Goal: Task Accomplishment & Management: Manage account settings

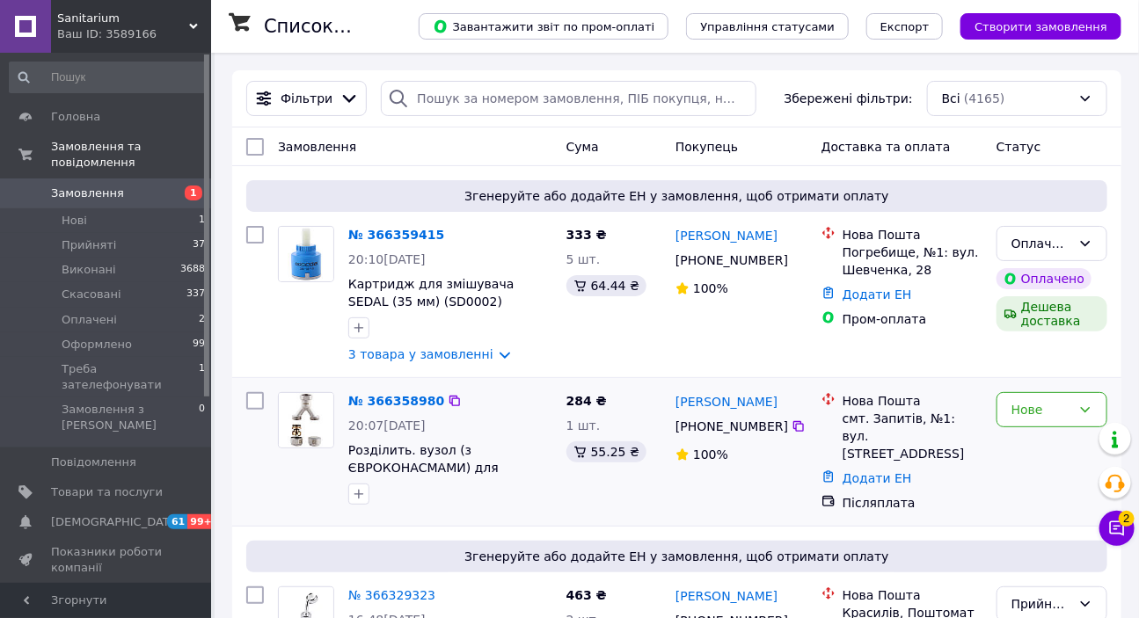
scroll to position [159, 0]
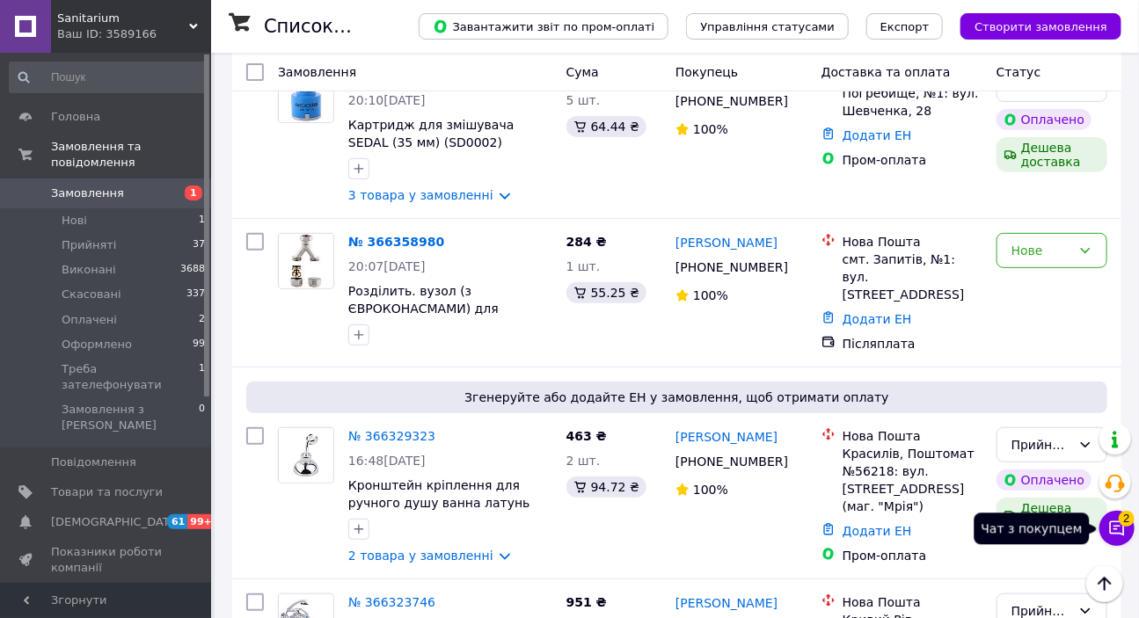
click at [1128, 522] on span "2" at bounding box center [1127, 519] width 16 height 16
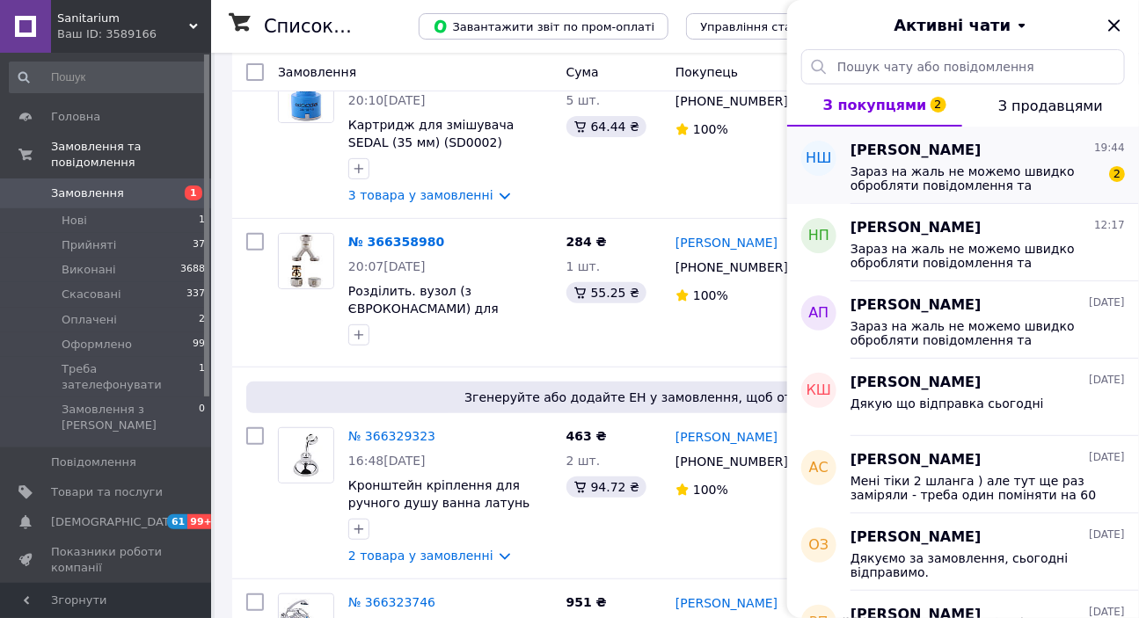
click at [930, 178] on span "Зараз на жаль не можемо швидко обробляти повідомлення та замовлення, оскільки з…" at bounding box center [976, 178] width 250 height 28
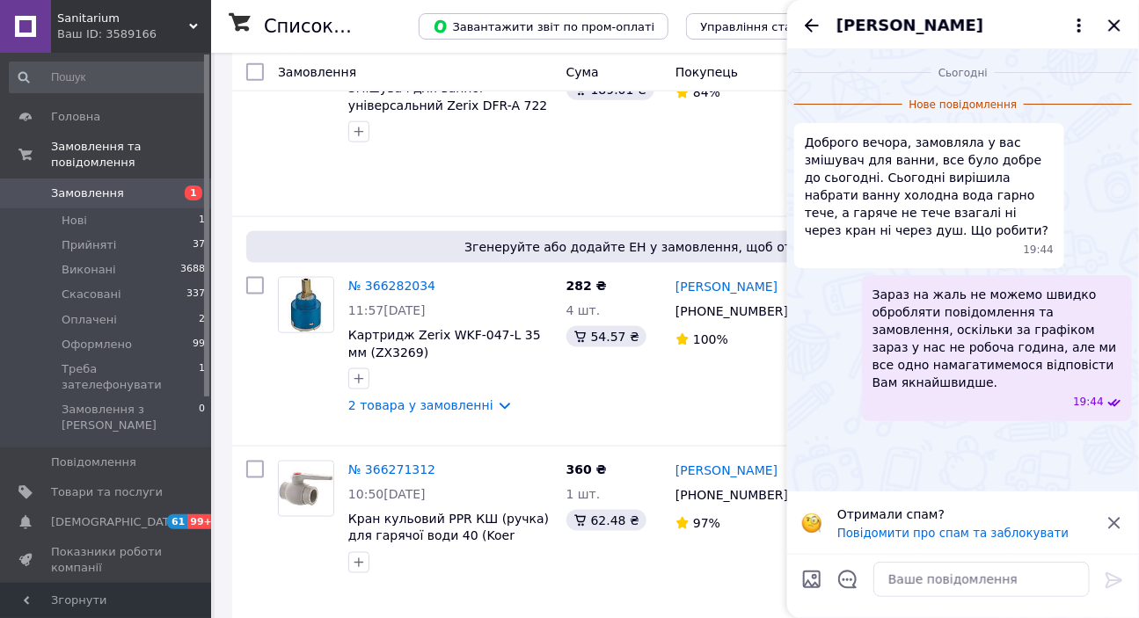
scroll to position [880, 0]
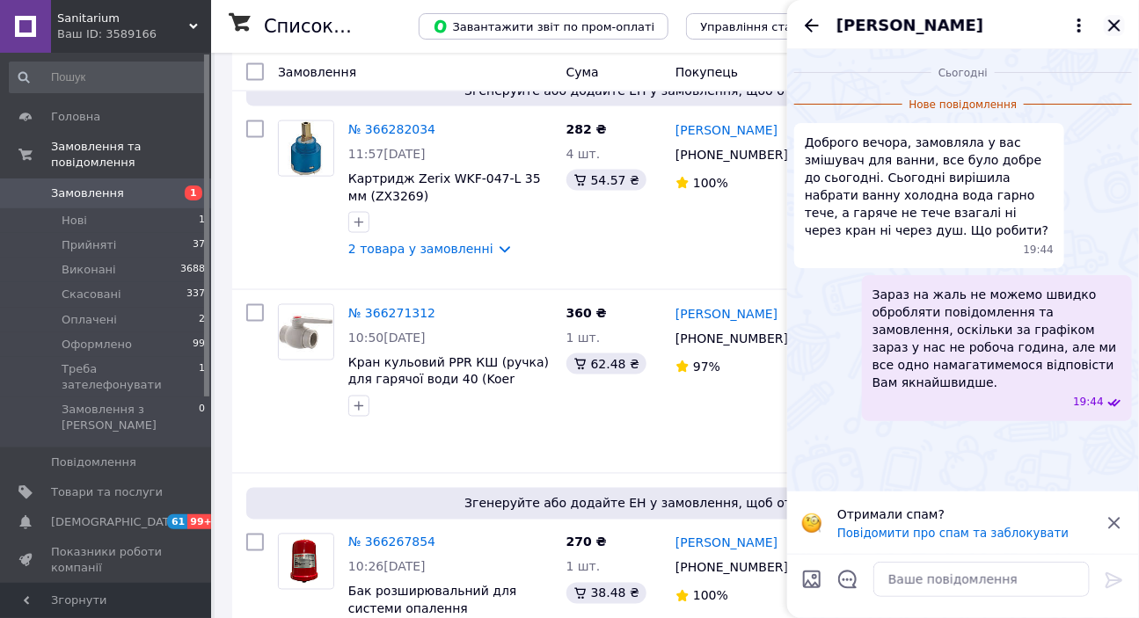
click at [1114, 21] on icon "Закрити" at bounding box center [1114, 25] width 21 height 21
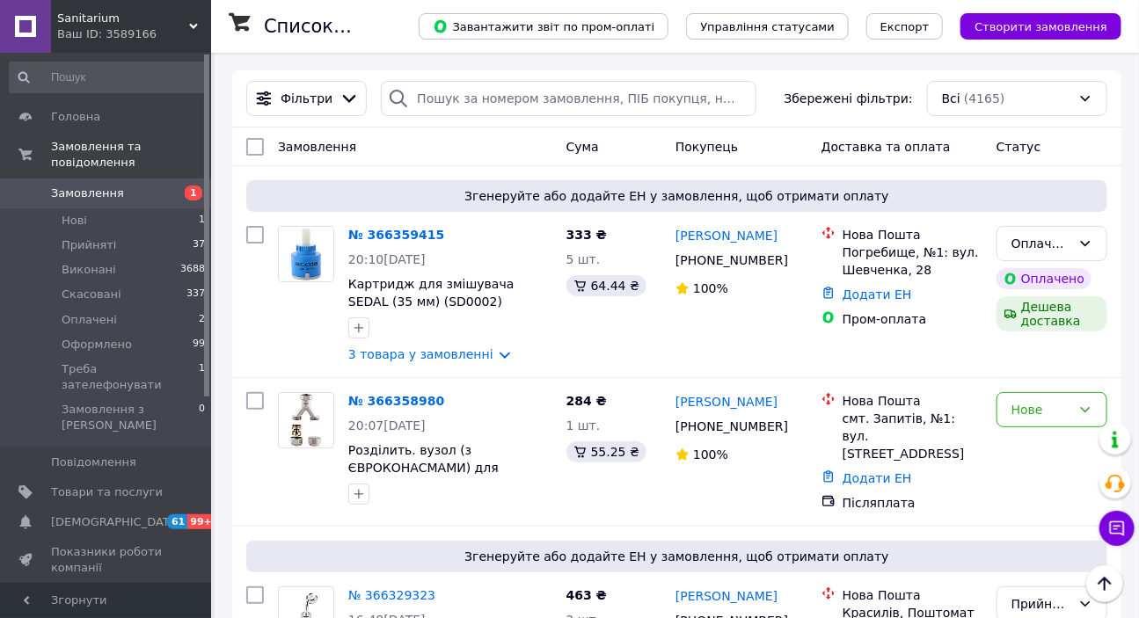
scroll to position [0, 0]
click at [1024, 411] on div "Нове" at bounding box center [1041, 409] width 60 height 19
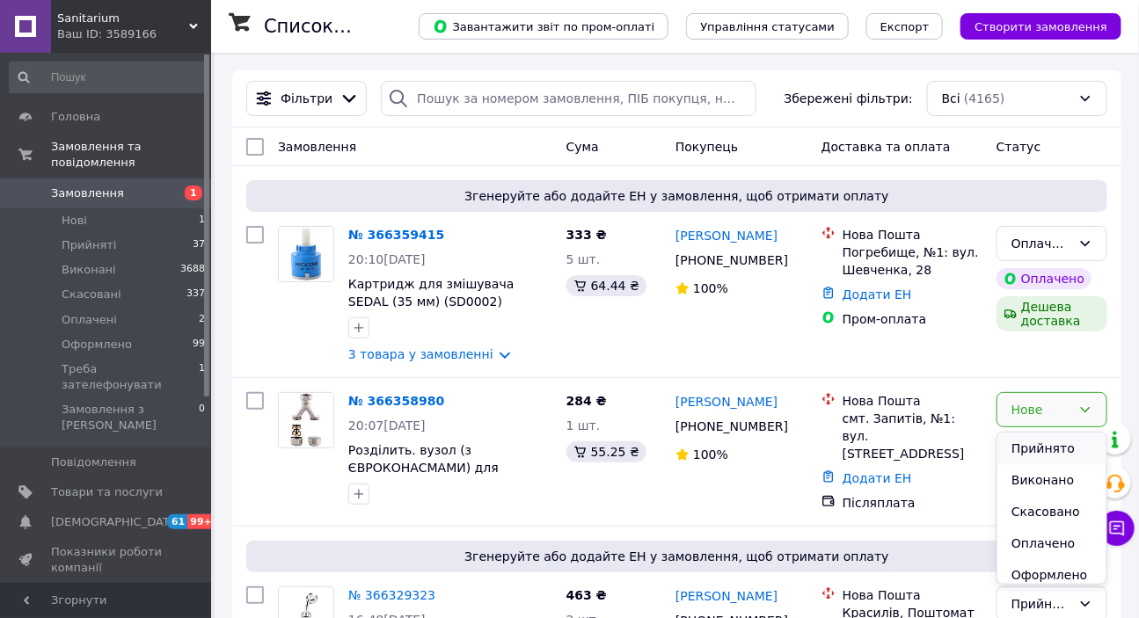
click at [1031, 449] on li "Прийнято" at bounding box center [1051, 449] width 109 height 32
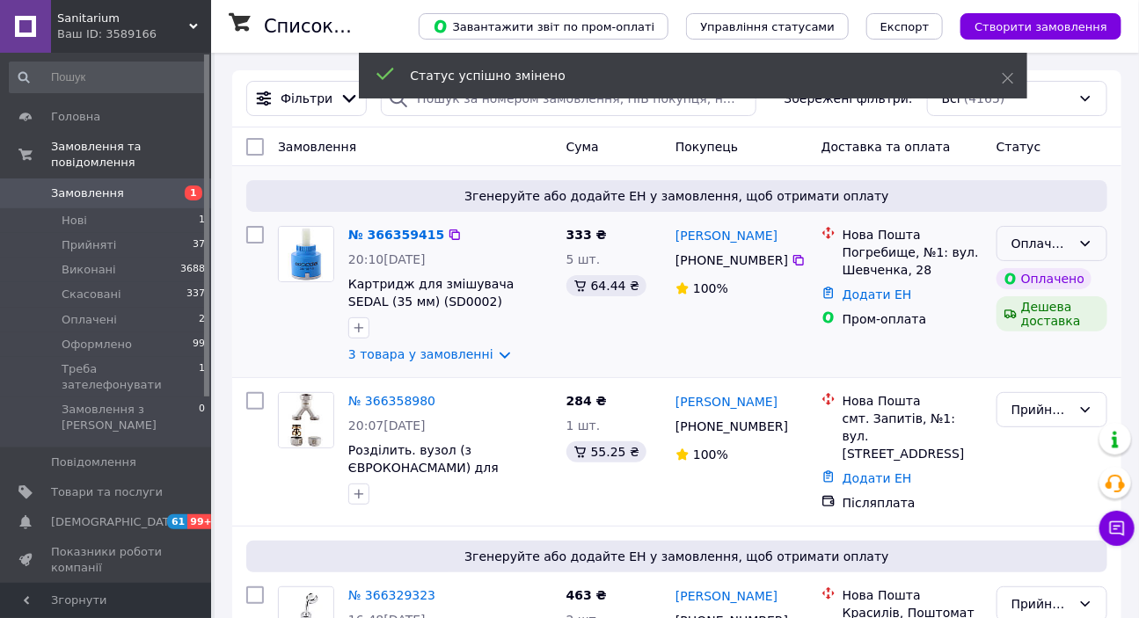
click at [1042, 241] on div "Оплачено" at bounding box center [1041, 243] width 60 height 19
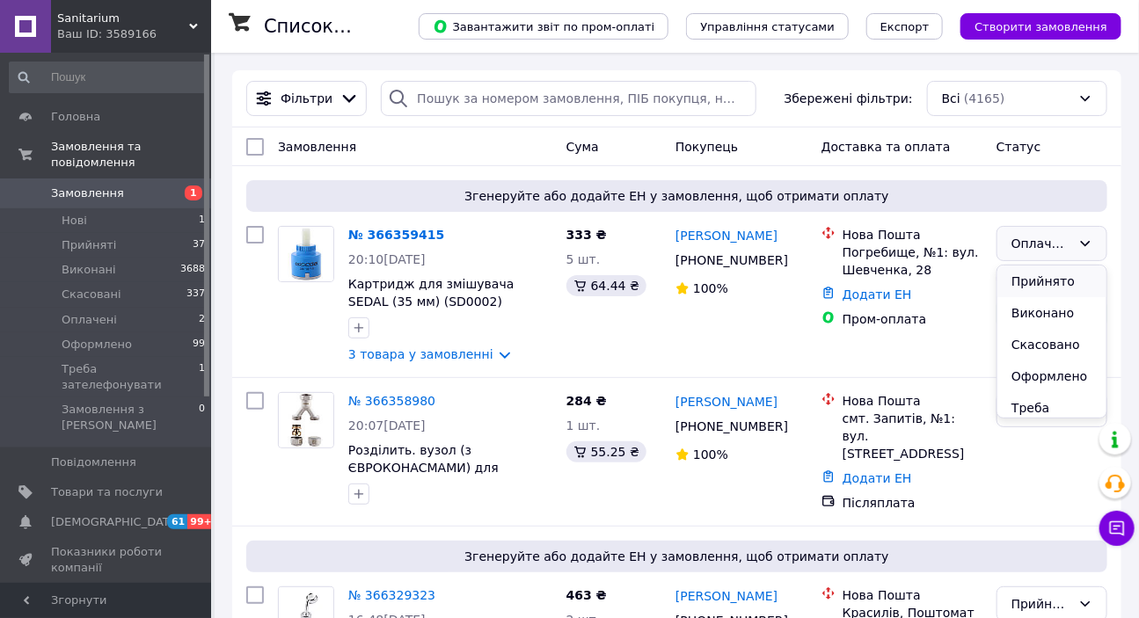
click at [1050, 283] on li "Прийнято" at bounding box center [1051, 282] width 109 height 32
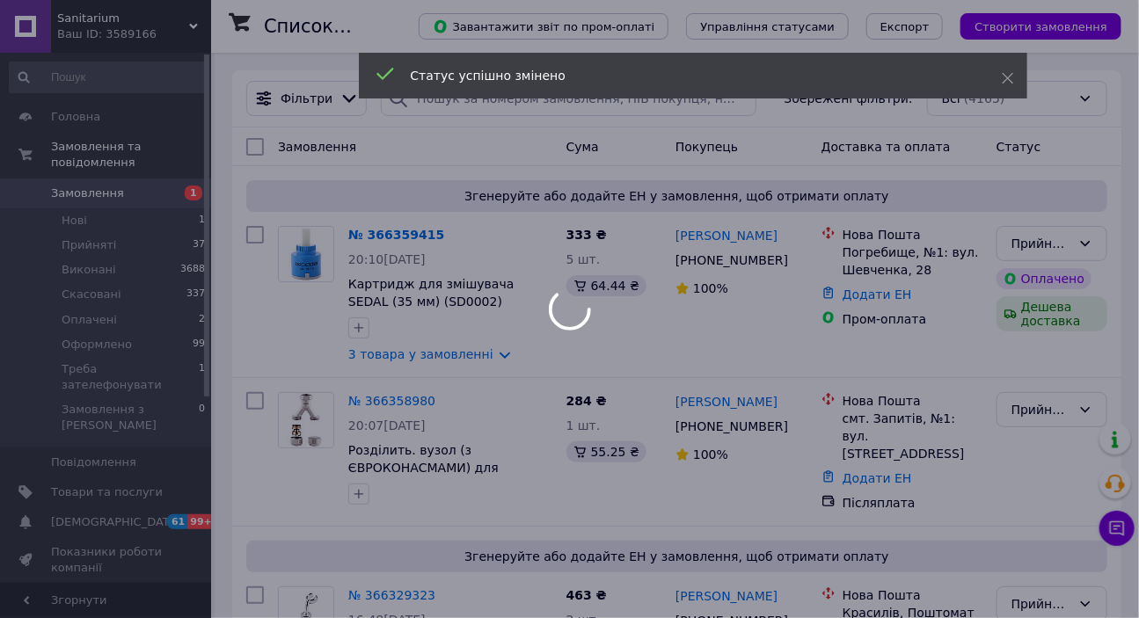
click at [450, 95] on div "Статус успішно змінено" at bounding box center [693, 78] width 668 height 50
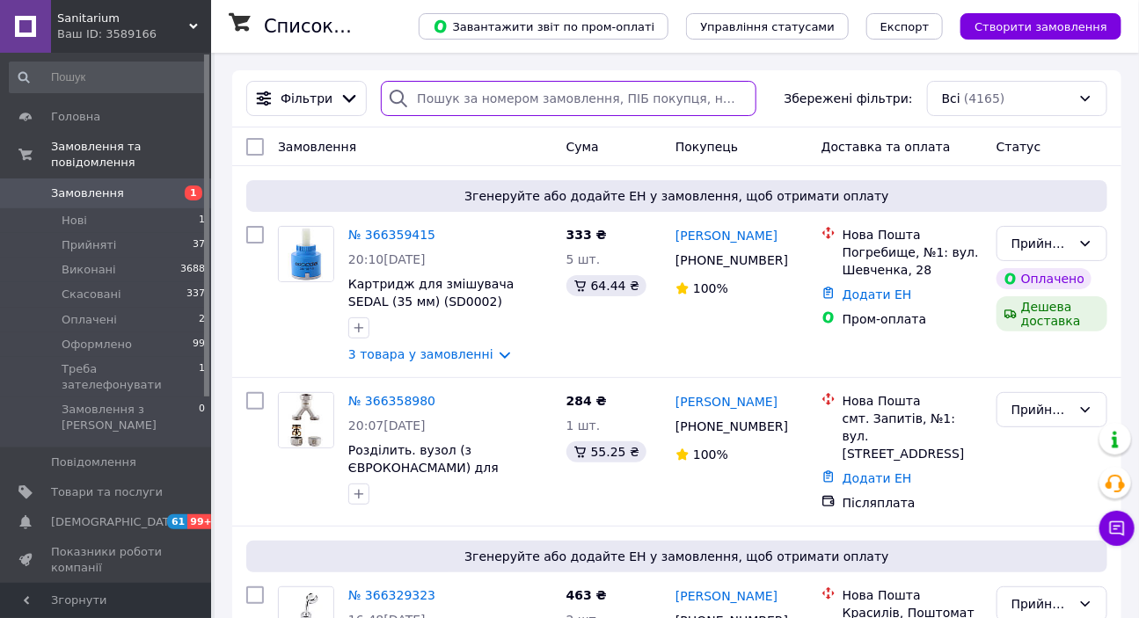
click at [442, 96] on input "search" at bounding box center [568, 98] width 375 height 35
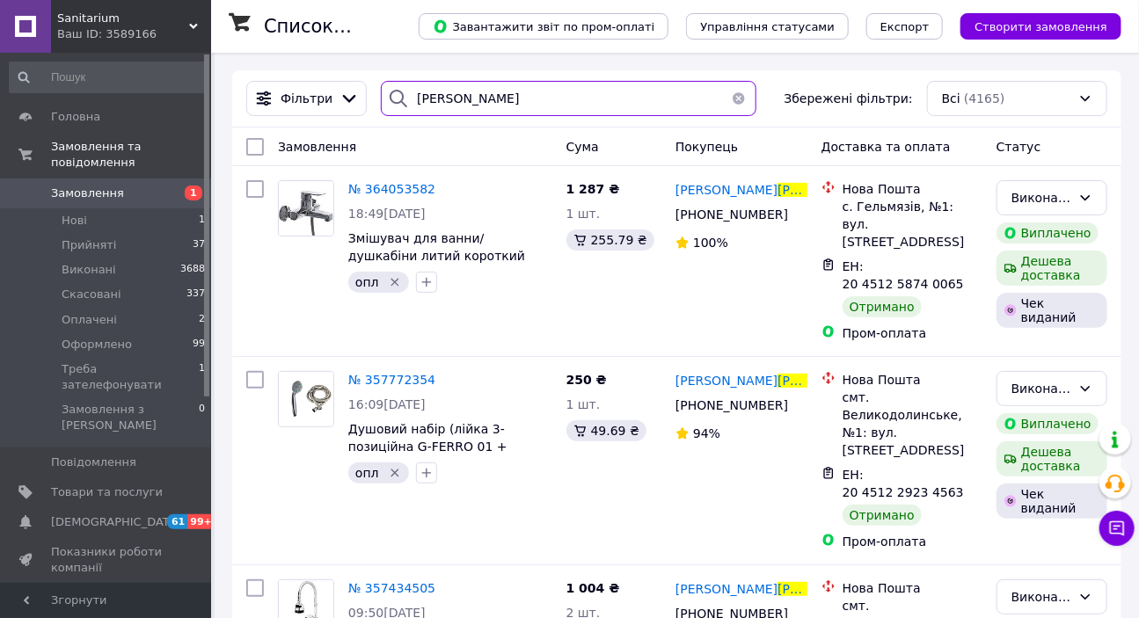
type input "[PERSON_NAME]"
click at [72, 591] on span "Відгуки" at bounding box center [74, 599] width 46 height 16
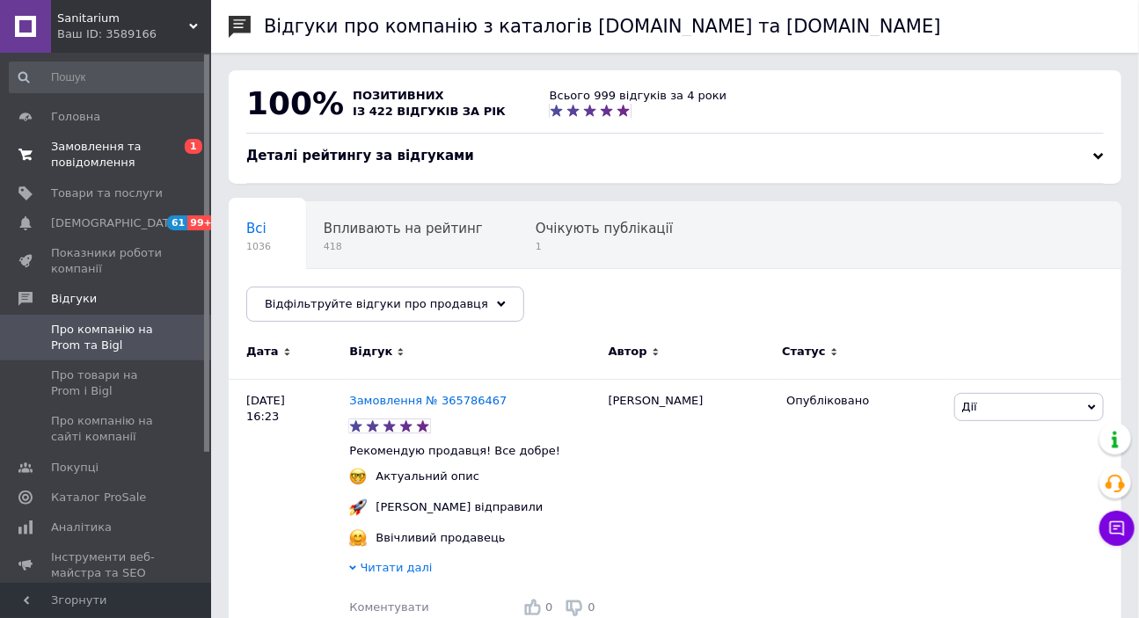
click at [96, 154] on span "Замовлення та повідомлення" at bounding box center [107, 155] width 112 height 32
